Goal: Communication & Community: Answer question/provide support

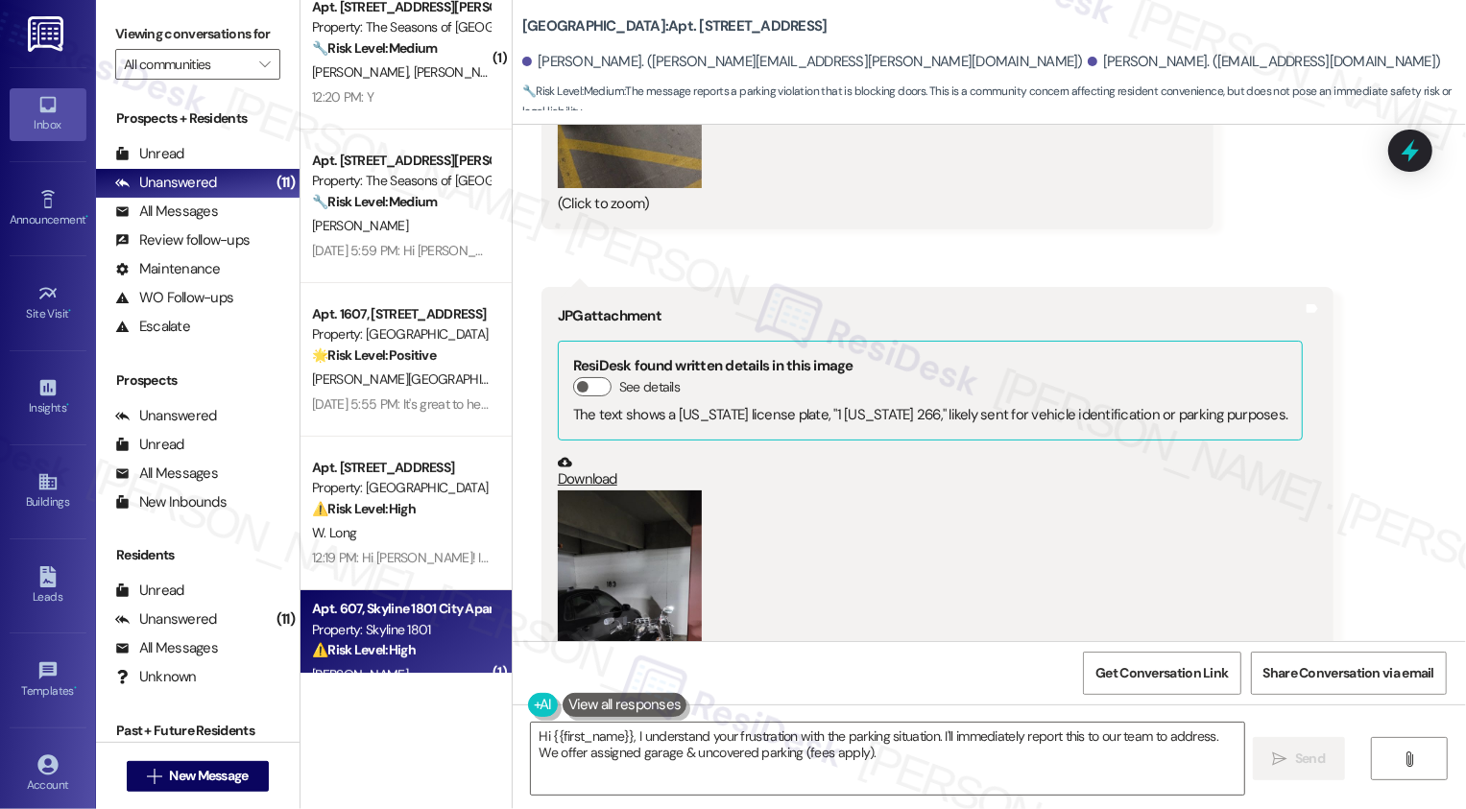
scroll to position [8140, 0]
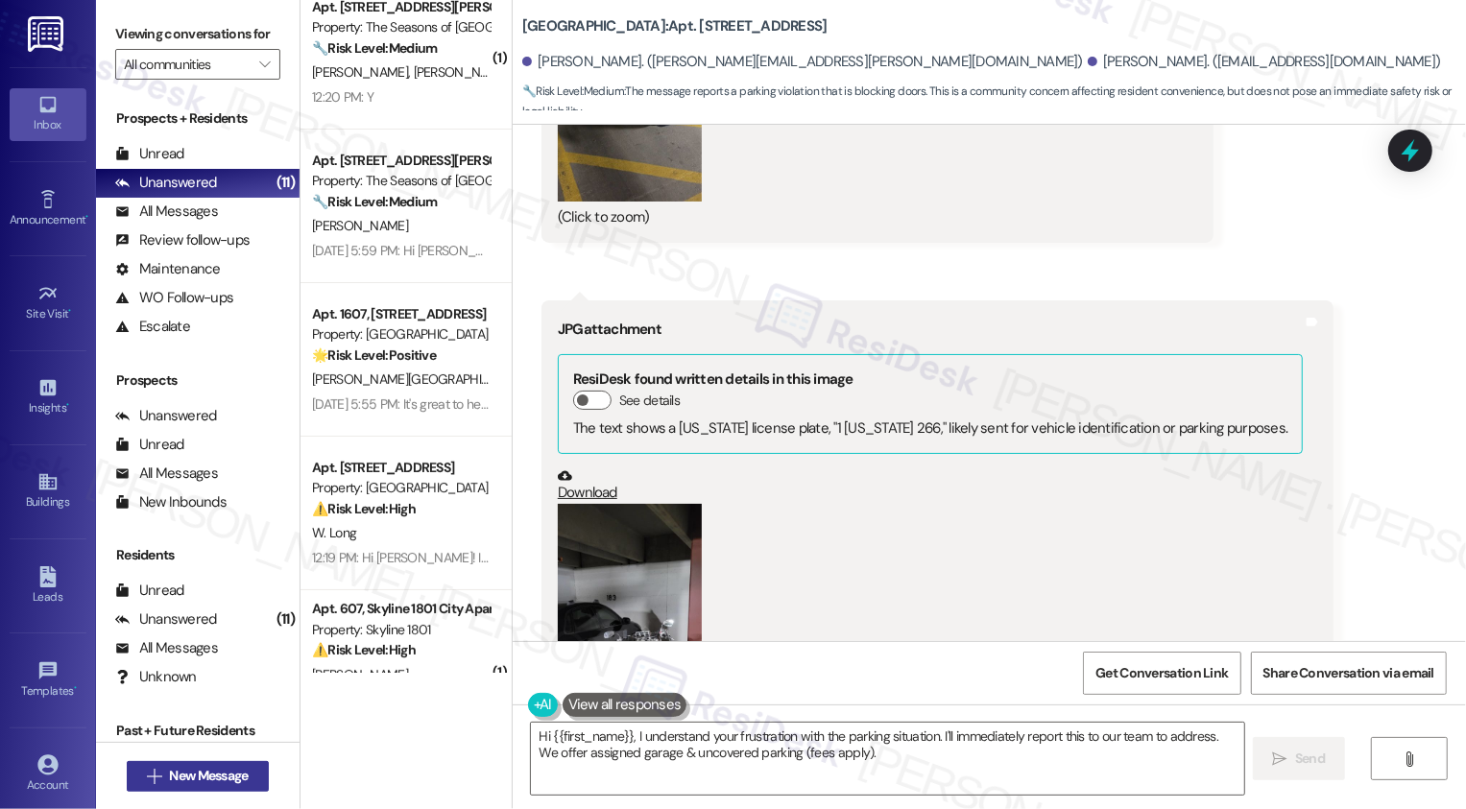
click at [227, 781] on span "New Message" at bounding box center [208, 776] width 79 height 20
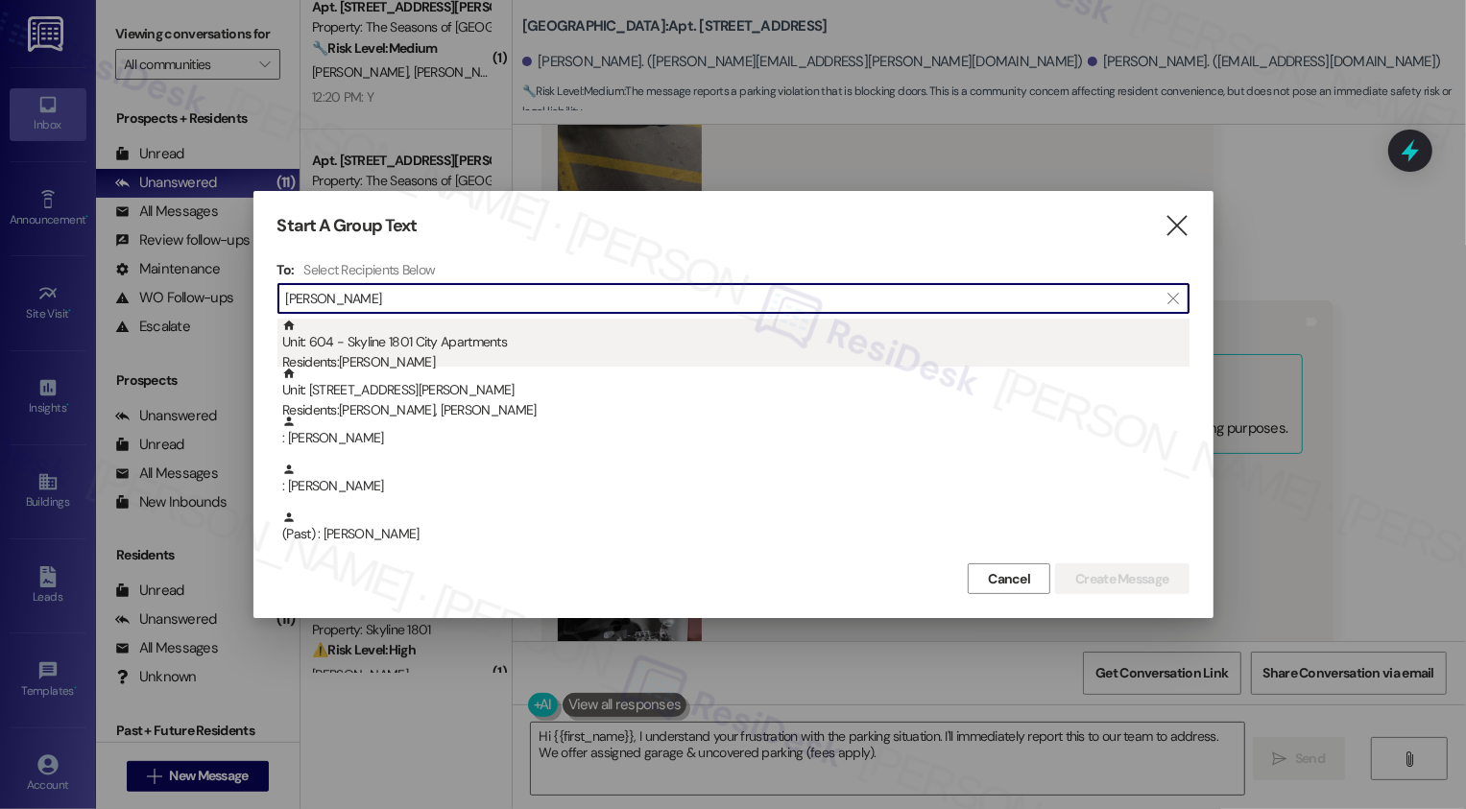
type input "[PERSON_NAME]"
click at [489, 346] on div "Unit: 604 - Skyline 1801 City Apartments Residents: [DEMOGRAPHIC_DATA][PERSON_N…" at bounding box center [735, 346] width 907 height 55
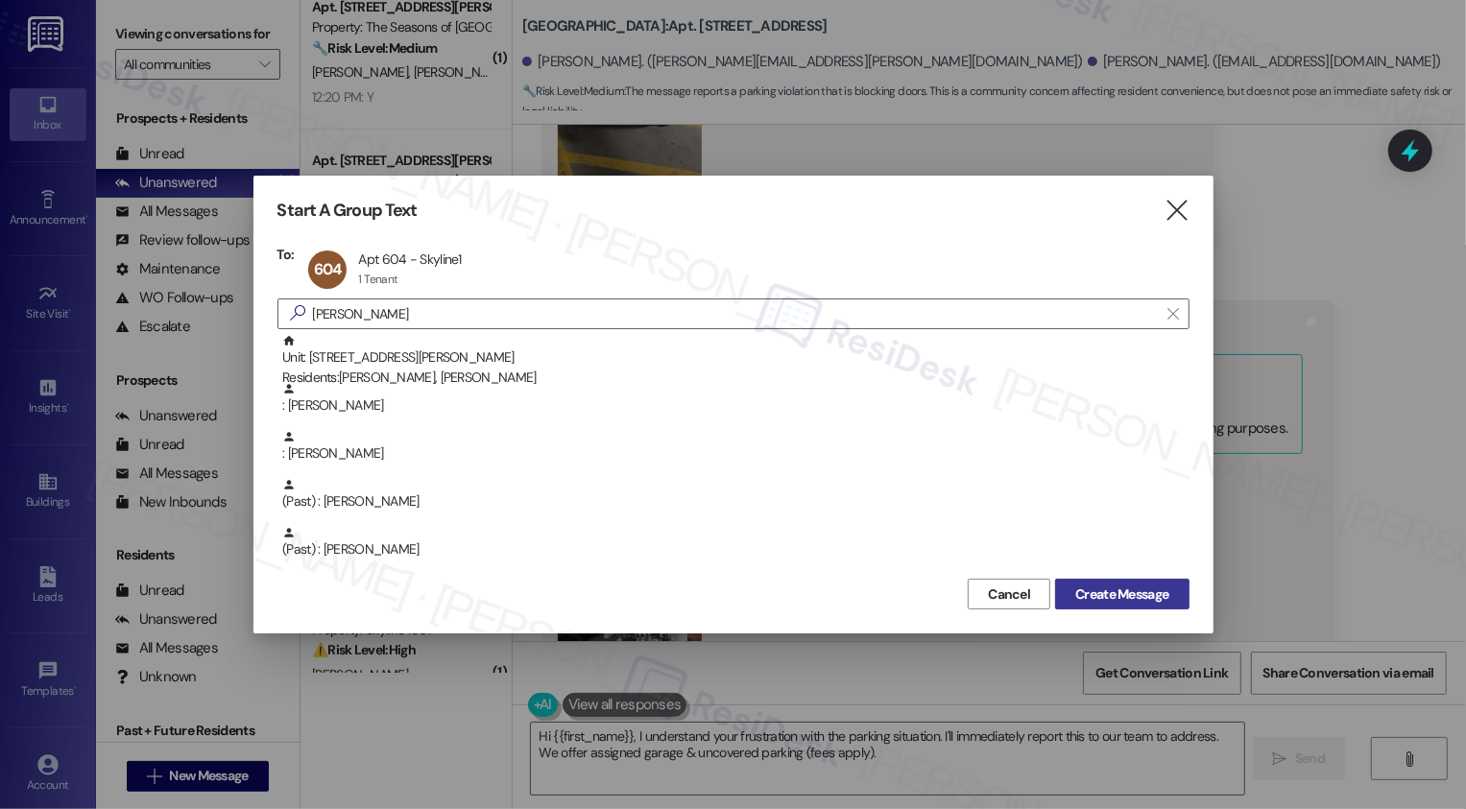
click at [1159, 587] on span "Create Message" at bounding box center [1121, 595] width 93 height 20
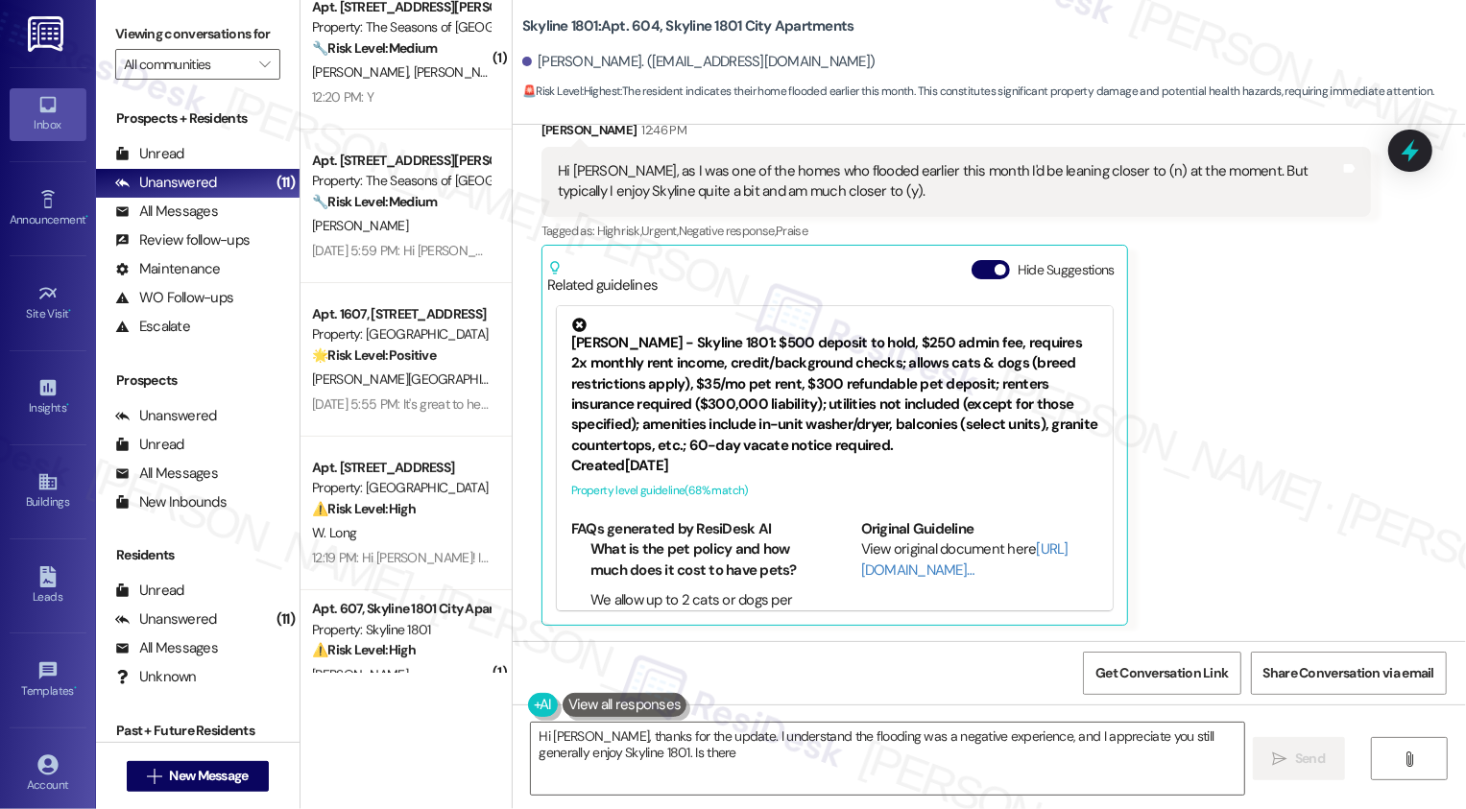
scroll to position [717, 0]
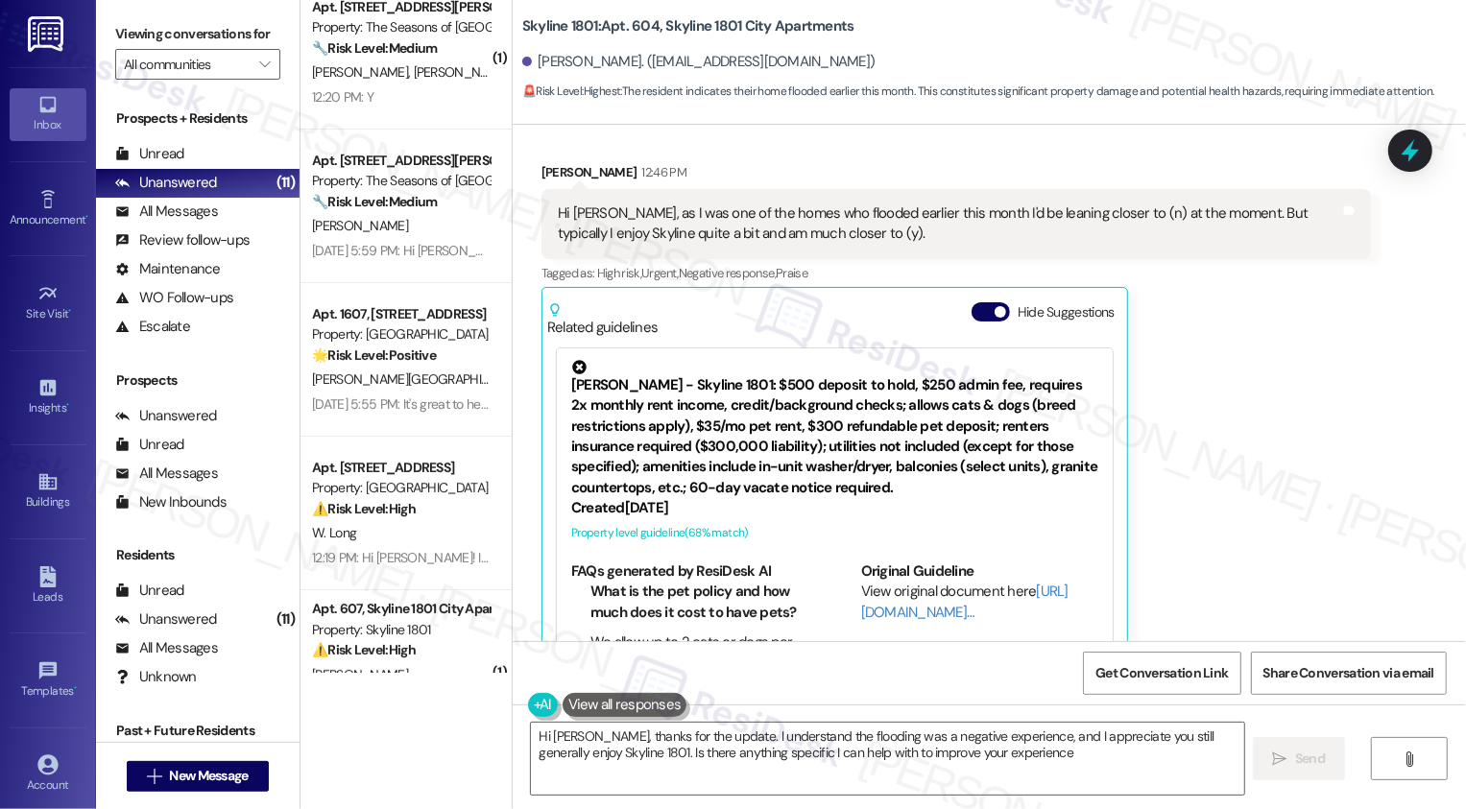
type textarea "Hi [PERSON_NAME], thanks for the update. I understand the flooding was a negati…"
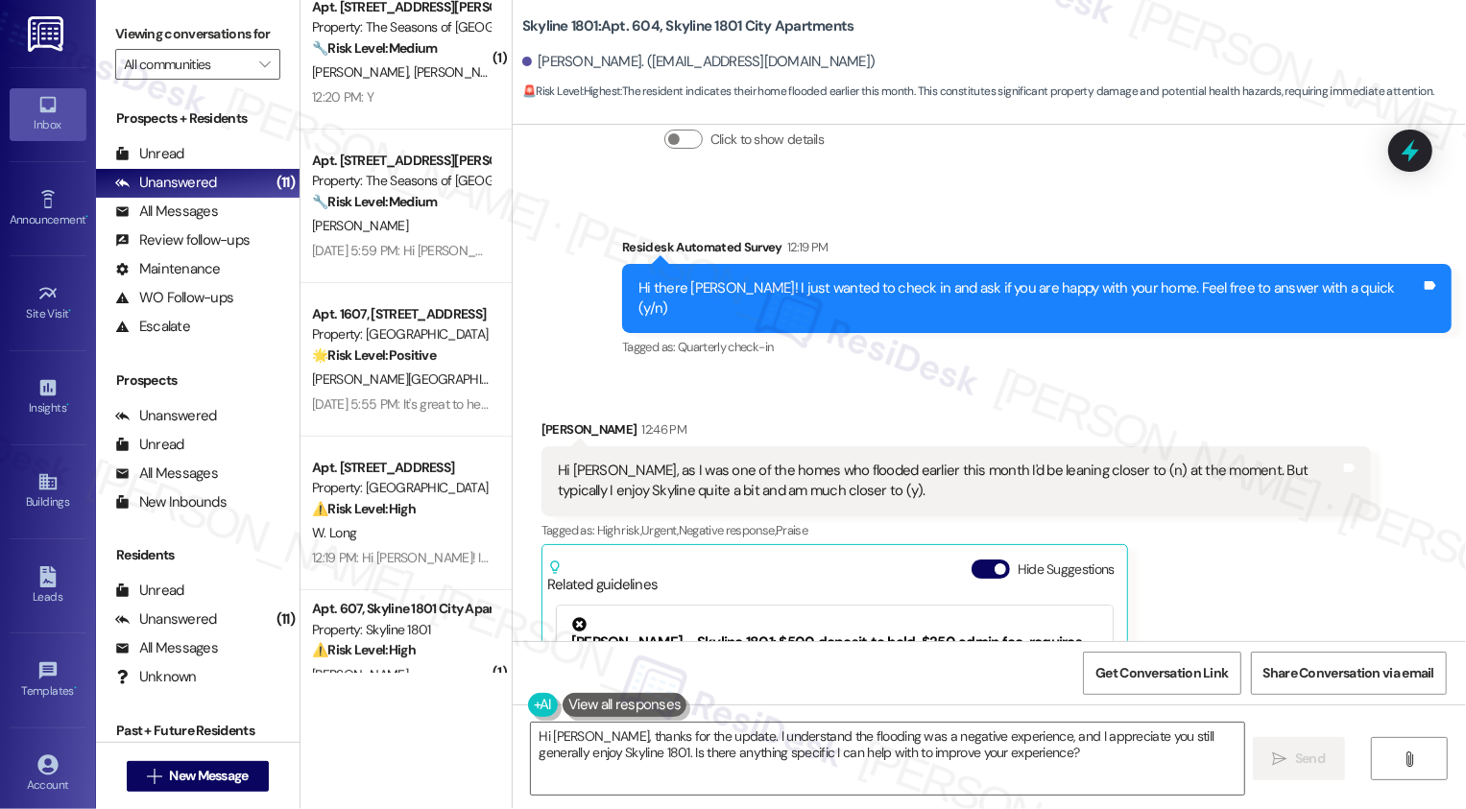
scroll to position [448, 0]
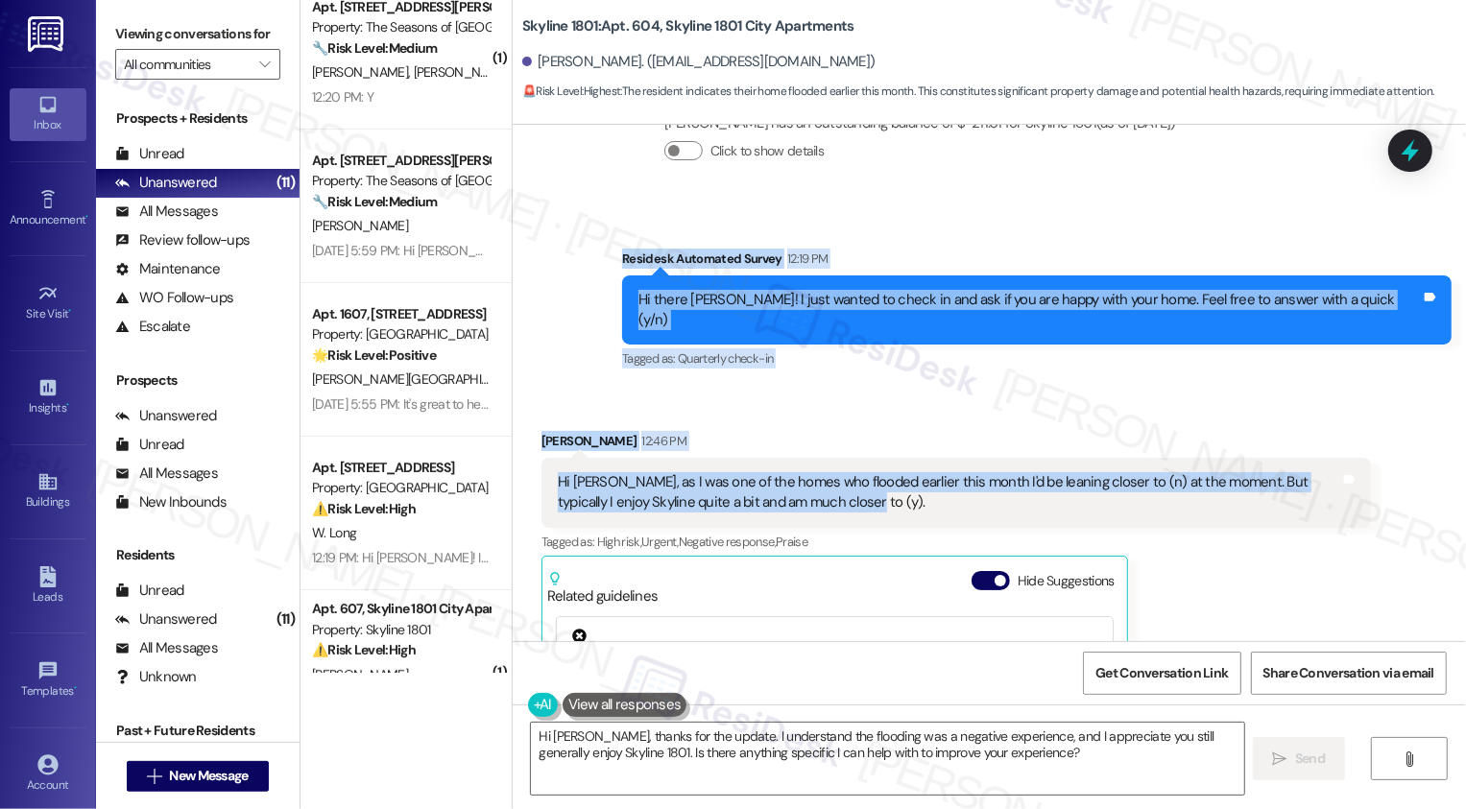
drag, startPoint x: 698, startPoint y: 233, endPoint x: 886, endPoint y: 451, distance: 287.9
click at [886, 452] on div "Lease started [DATE] 7:00 PM Survey, sent via SMS Residesk Automated Survey [DA…" at bounding box center [989, 383] width 953 height 516
copy div "Residesk Automated Survey 12:19 PM Hi there [PERSON_NAME]! I just wanted to che…"
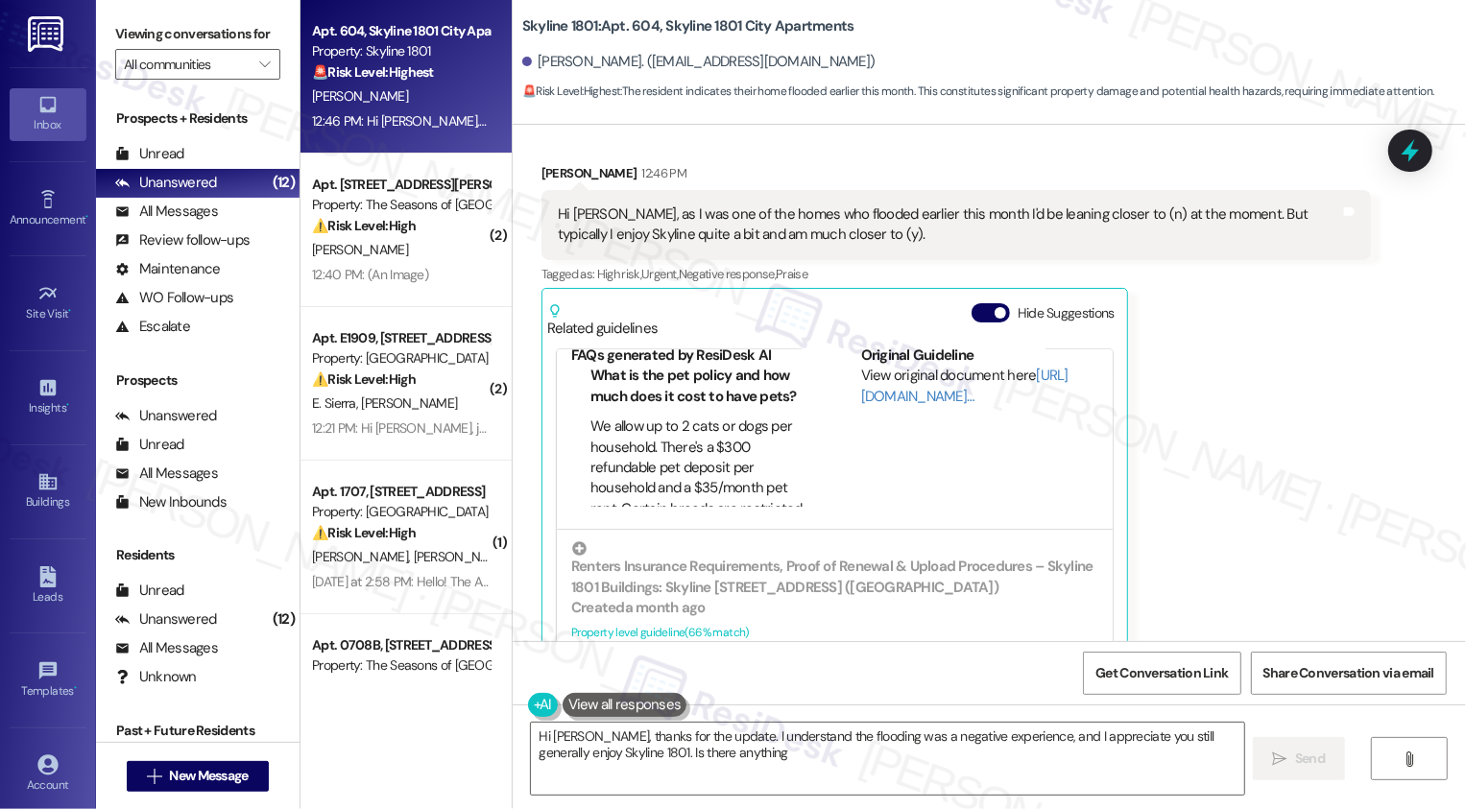
scroll to position [717, 0]
click at [897, 770] on textarea "Hi [PERSON_NAME], thanks for the update. I understand the flooding was a negati…" at bounding box center [887, 759] width 713 height 72
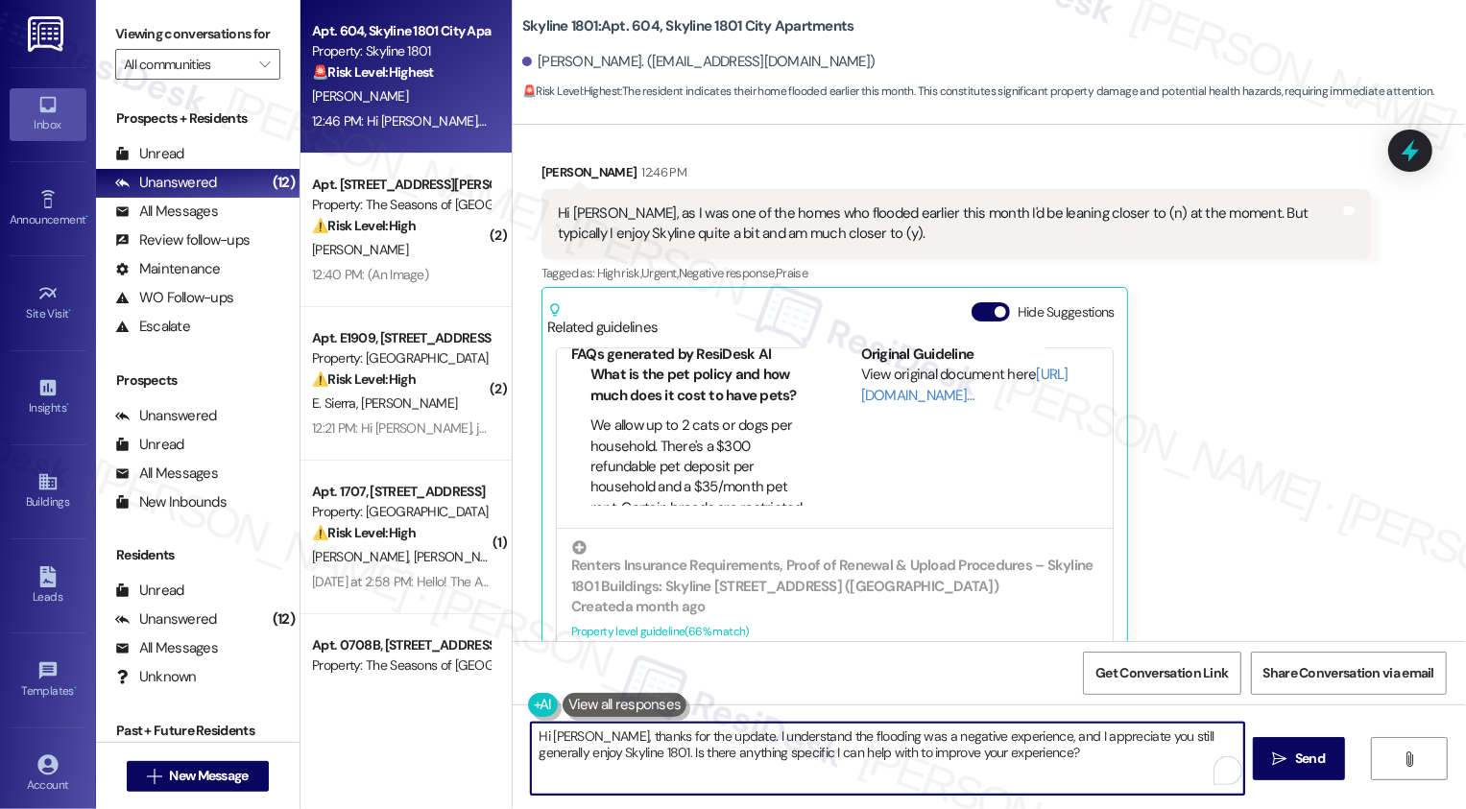
paste textarea "sharing that with me. I can understand how the flooding made things tough. I’m …"
click at [603, 753] on textarea "Hi [PERSON_NAME], thanks for sharing that with me. I can understand how the flo…" at bounding box center [885, 759] width 713 height 72
click at [628, 756] on textarea "Hi [PERSON_NAME], thanks for sharing that with me. I can understand how the flo…" at bounding box center [885, 759] width 713 height 72
click at [774, 759] on textarea "Hi [PERSON_NAME], thanks for sharing that with me. I can understand how the flo…" at bounding box center [885, 759] width 713 height 72
click at [835, 739] on textarea "Hi [PERSON_NAME], thanks for sharing that with me. I can understand how the flo…" at bounding box center [885, 759] width 713 height 72
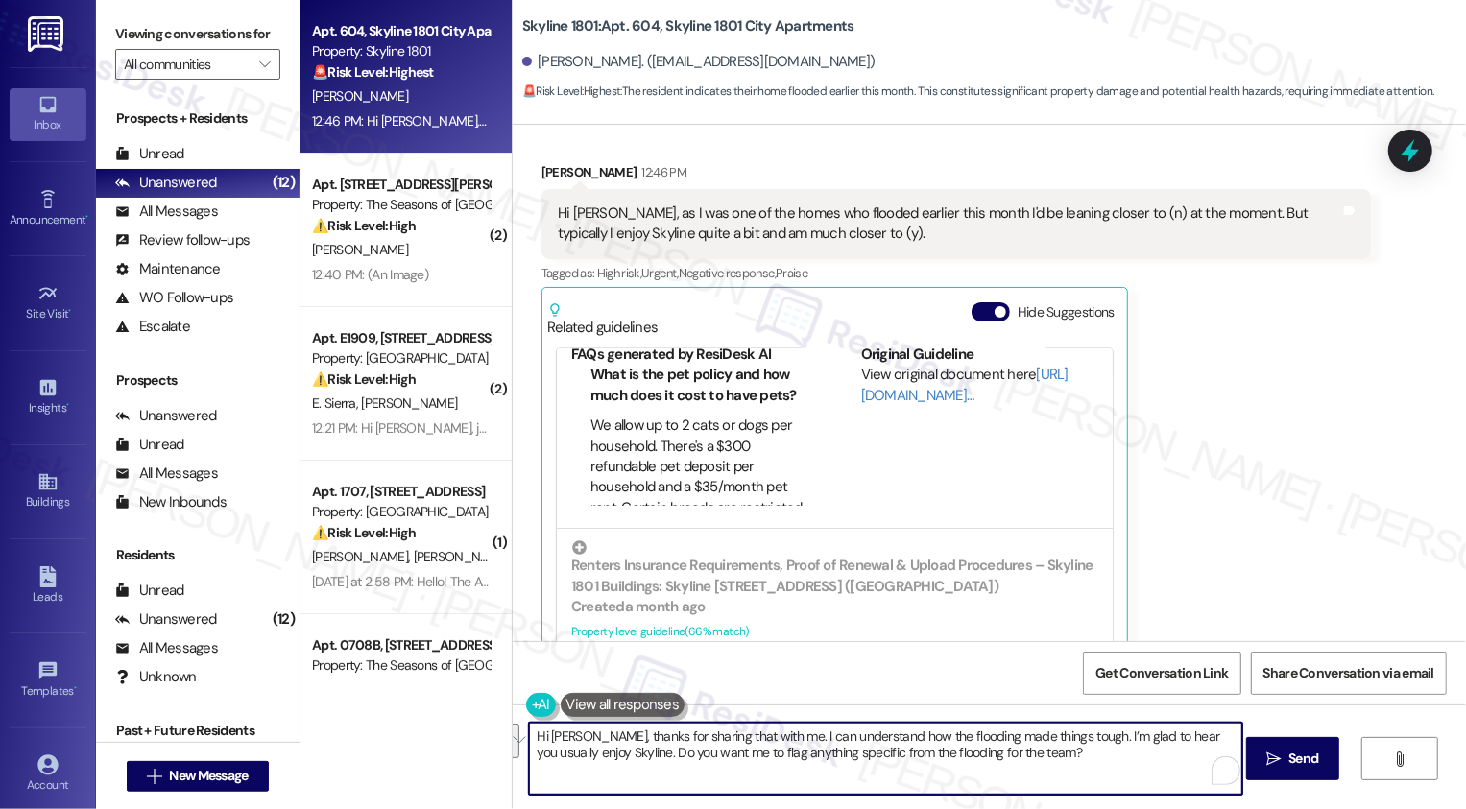
paste textarea "I really appreciate you being open about that. I can only imagine how tough the…"
click at [912, 761] on textarea "Hi [PERSON_NAME], I really appreciate you being open about that. I can only ima…" at bounding box center [885, 759] width 713 height 72
click at [943, 786] on textarea "Hi [PERSON_NAME], I really appreciate you being open about that. I can only ima…" at bounding box center [885, 759] width 713 height 72
click at [688, 759] on textarea "Hi [PERSON_NAME], I really appreciate you being open about that. I can only ima…" at bounding box center [885, 759] width 713 height 72
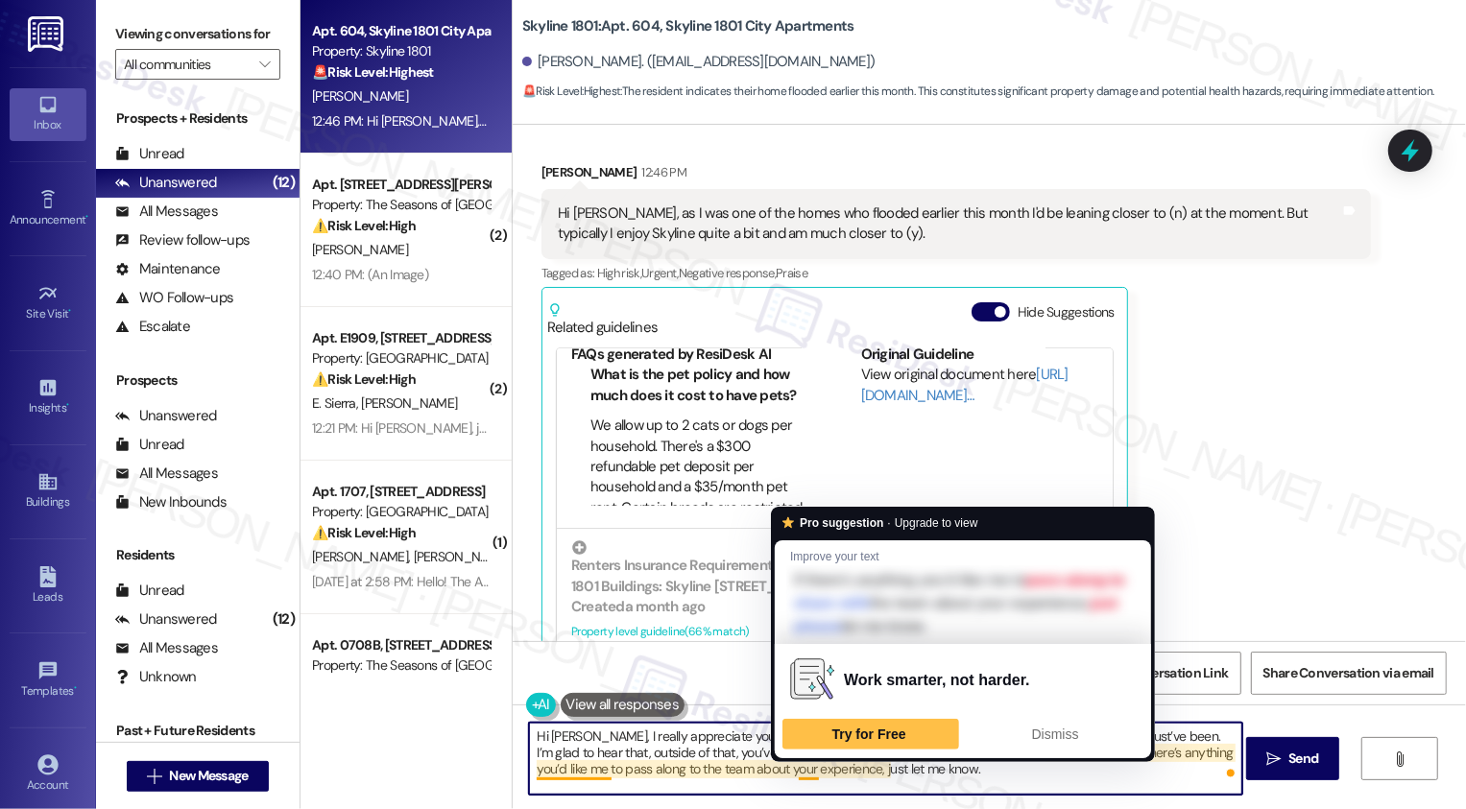
click at [736, 759] on textarea "Hi [PERSON_NAME], I really appreciate you being open about that. I can only ima…" at bounding box center [885, 759] width 713 height 72
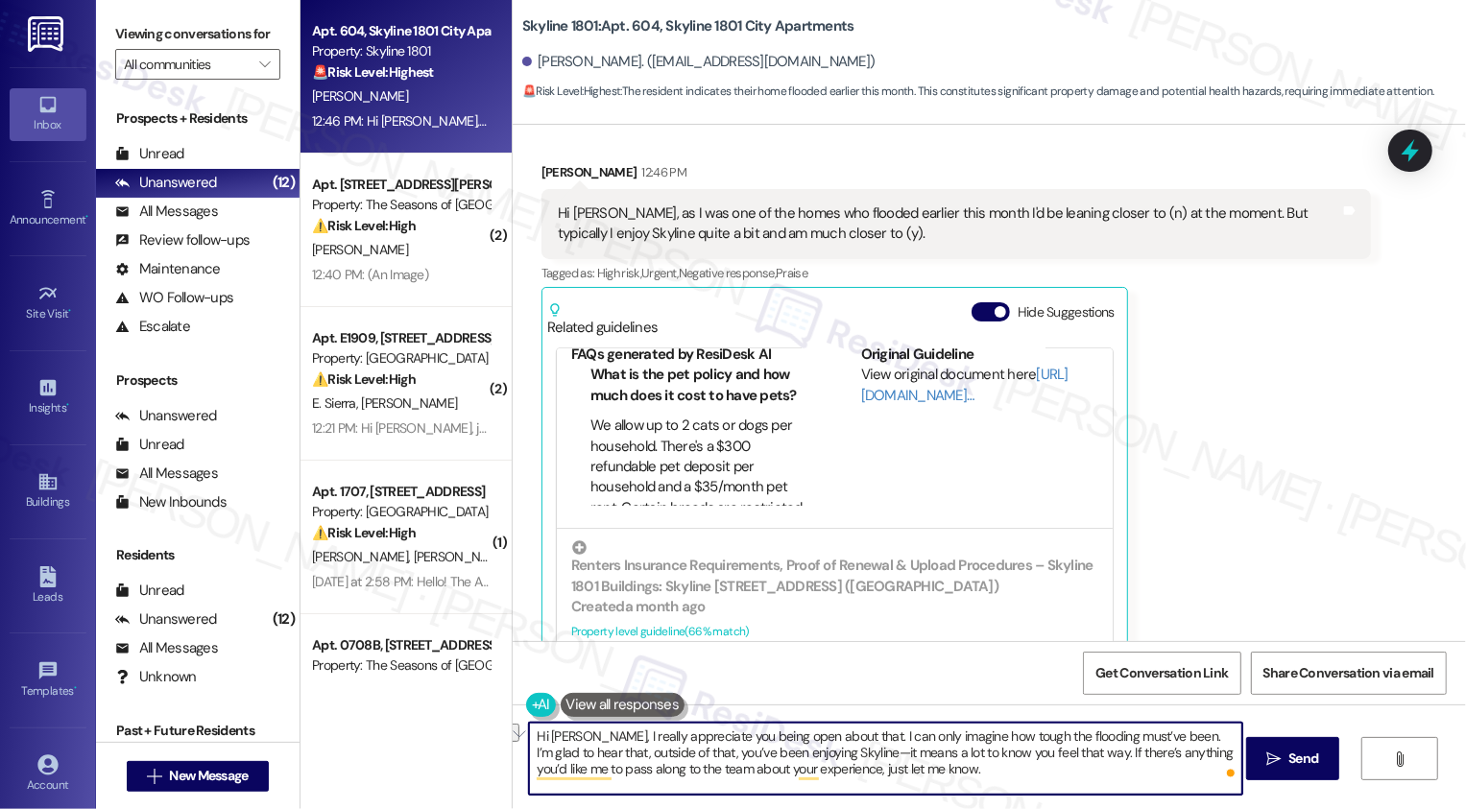
drag, startPoint x: 795, startPoint y: 751, endPoint x: 1023, endPoint y: 748, distance: 228.5
click at [1024, 748] on textarea "Hi [PERSON_NAME], I really appreciate you being open about that. I can only ima…" at bounding box center [885, 759] width 713 height 72
click at [1107, 774] on textarea "Hi [PERSON_NAME], I really appreciate you being open about that. I can only ima…" at bounding box center [885, 759] width 713 height 72
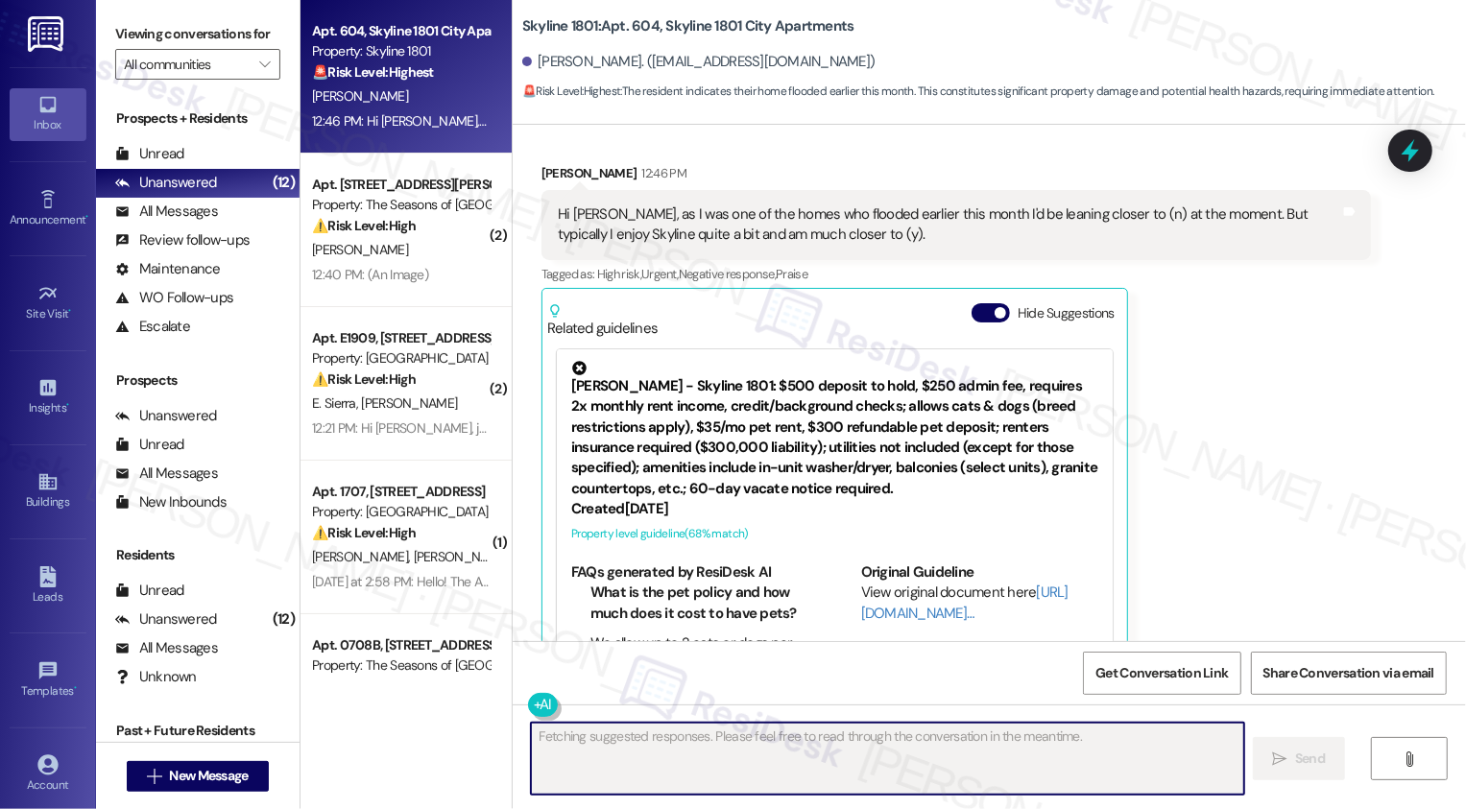
scroll to position [892, 0]
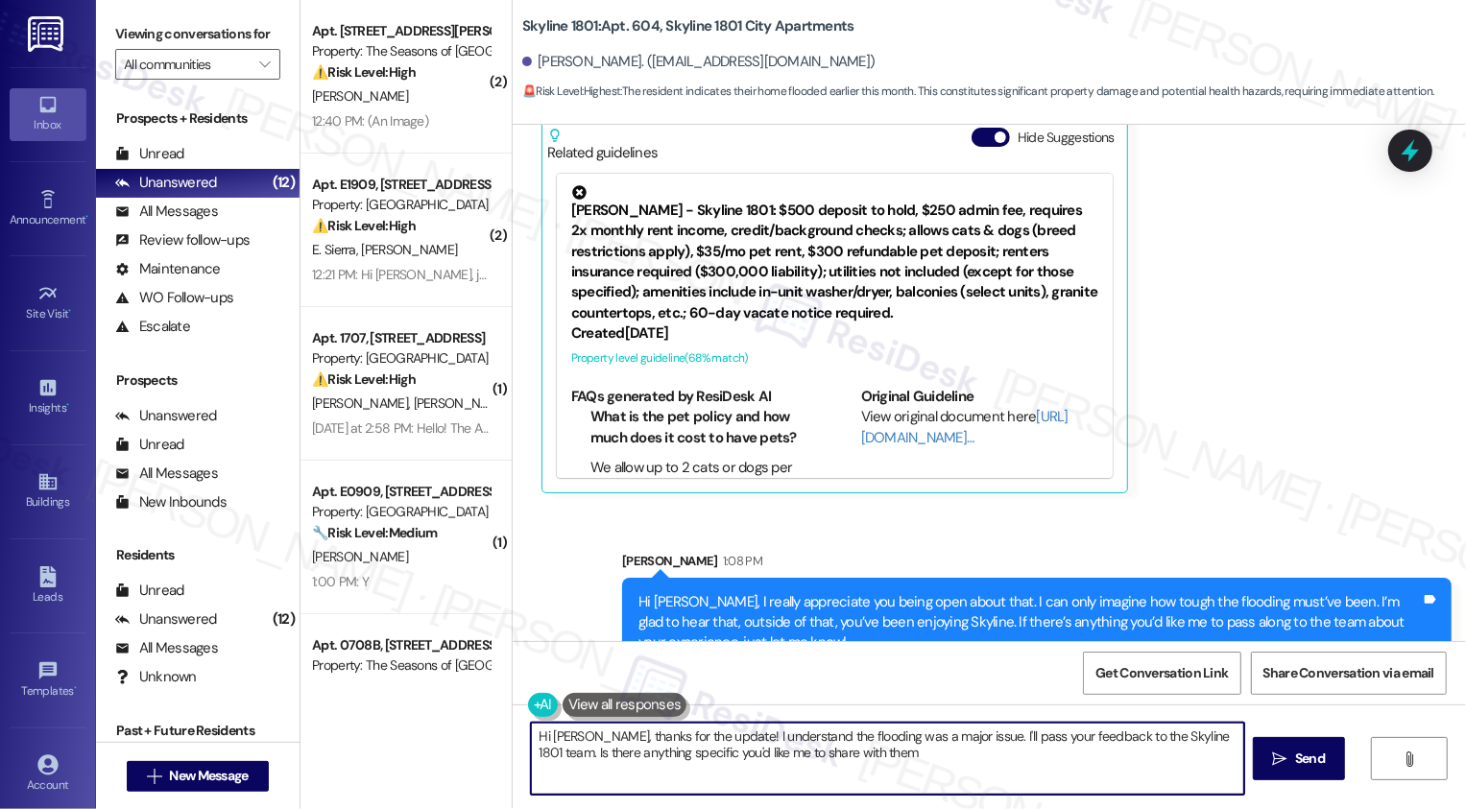
type textarea "Hi [PERSON_NAME], thanks for the update! I understand the flooding was a major …"
